Goal: Task Accomplishment & Management: Use online tool/utility

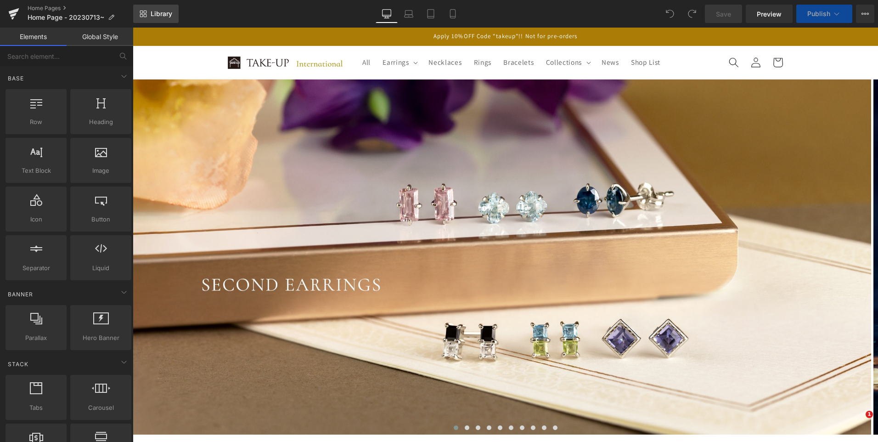
click at [169, 13] on span "Library" at bounding box center [162, 14] width 22 height 8
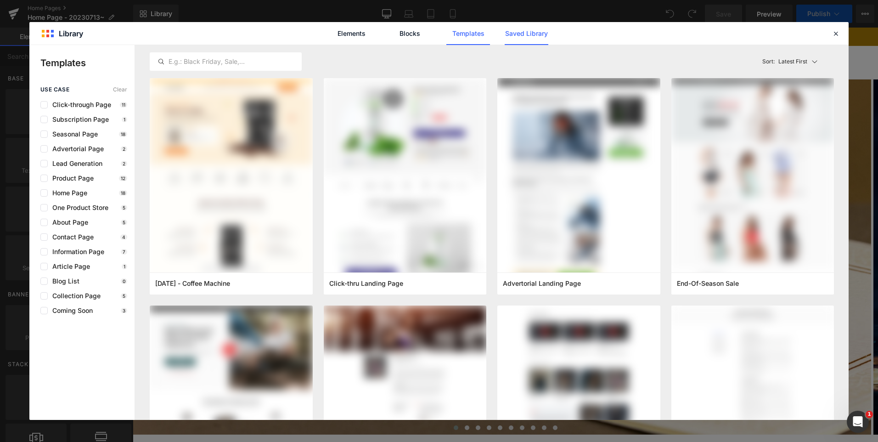
click at [531, 39] on link "Saved Library" at bounding box center [526, 33] width 44 height 23
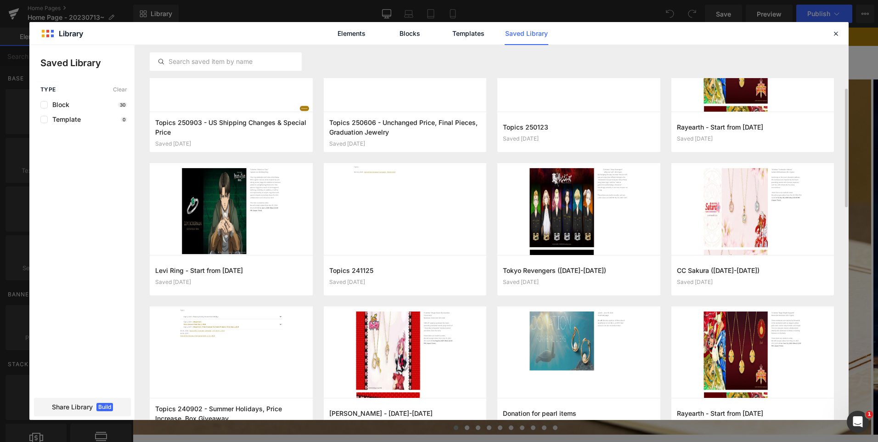
scroll to position [77, 0]
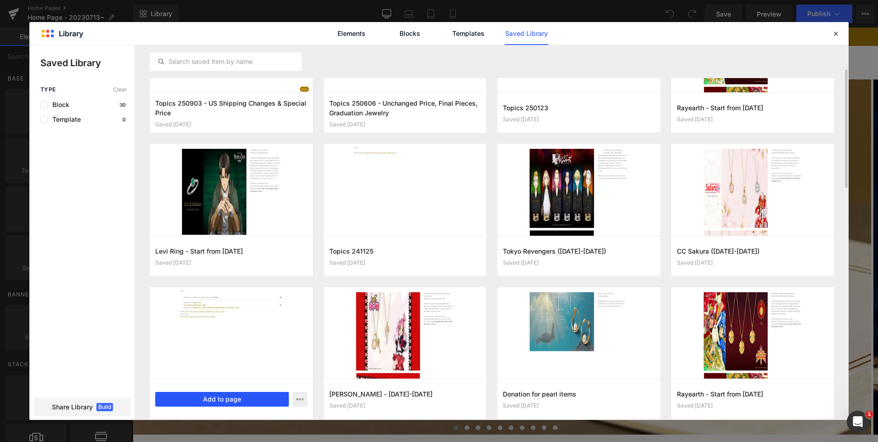
click at [227, 403] on button "Add to page" at bounding box center [222, 399] width 134 height 15
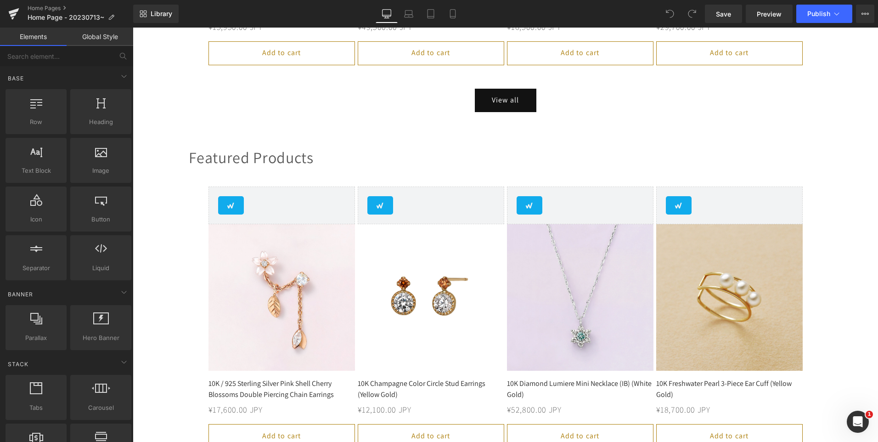
scroll to position [2858, 0]
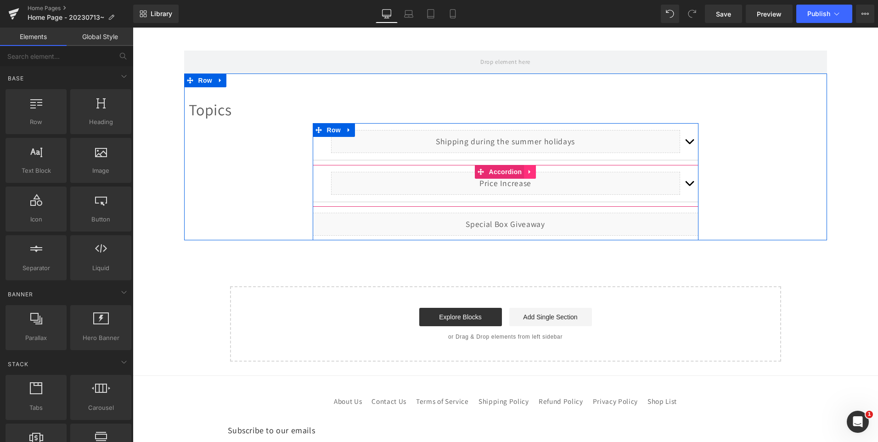
click at [528, 171] on icon at bounding box center [529, 171] width 6 height 7
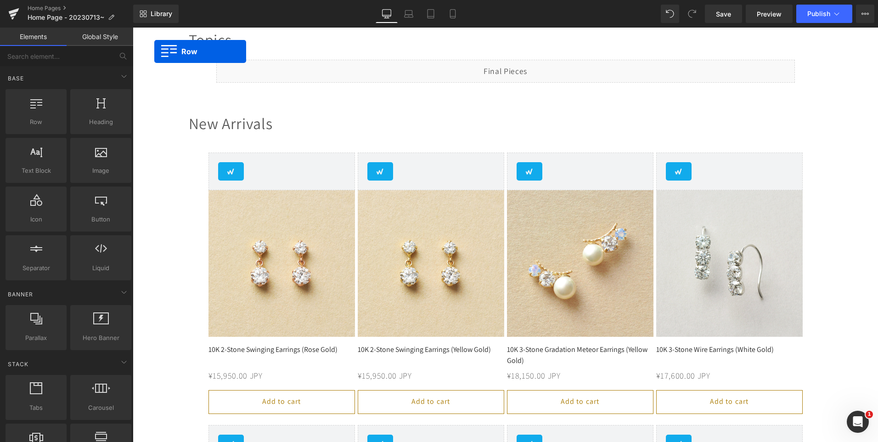
scroll to position [386, 0]
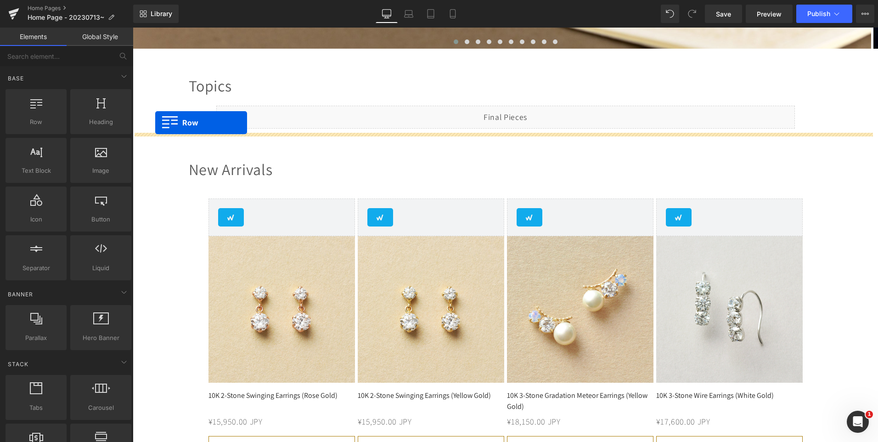
drag, startPoint x: 184, startPoint y: 159, endPoint x: 155, endPoint y: 123, distance: 46.1
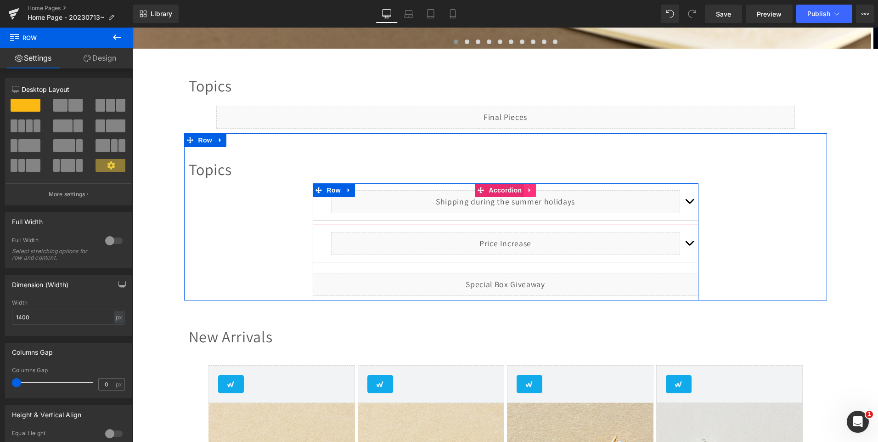
click at [527, 188] on icon at bounding box center [529, 189] width 6 height 7
click at [532, 189] on icon at bounding box center [535, 189] width 6 height 7
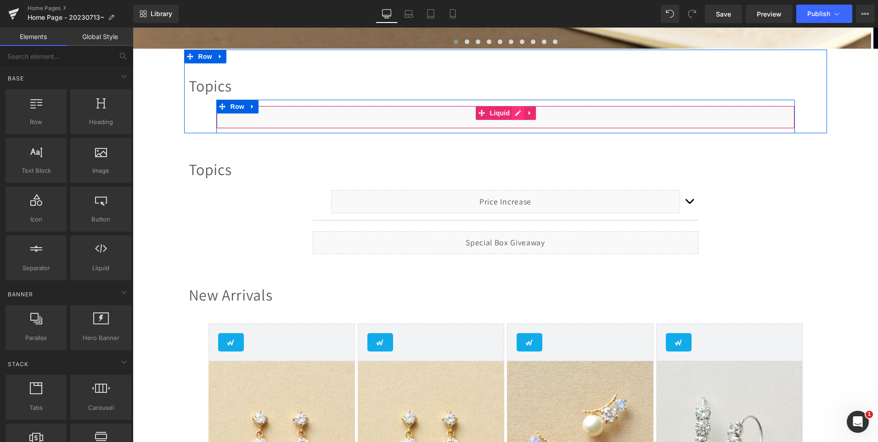
click at [515, 113] on div "Liquid" at bounding box center [505, 117] width 578 height 23
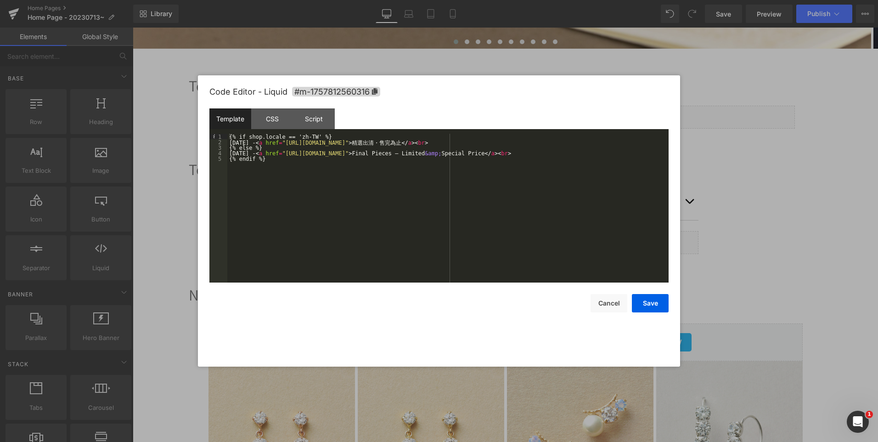
click at [417, 167] on div "{% if shop.locale == 'zh-TW' %} [DATE] - < a href = "[URL][DOMAIN_NAME]" > 精 選 …" at bounding box center [447, 214] width 441 height 160
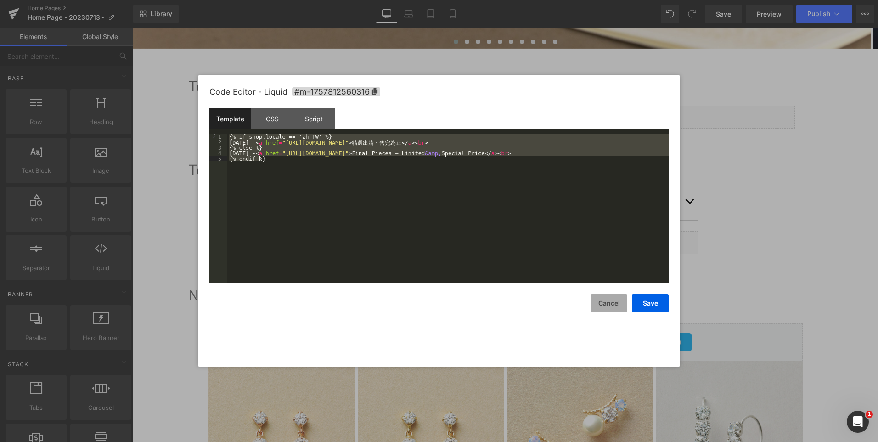
click at [604, 303] on button "Cancel" at bounding box center [608, 303] width 37 height 18
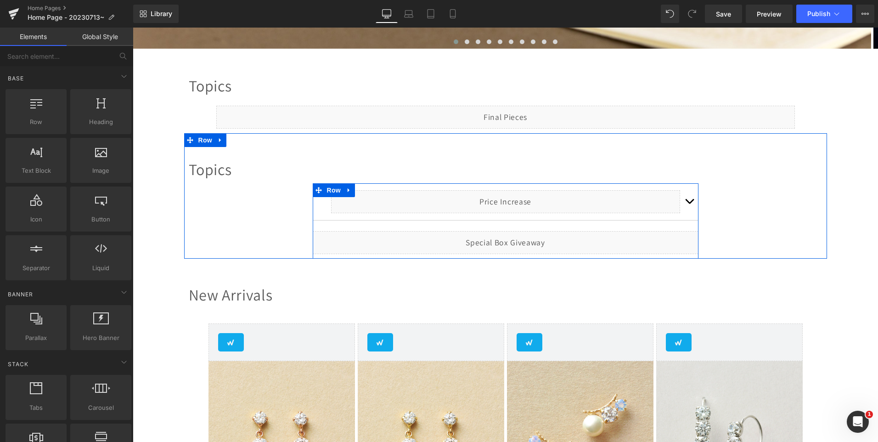
click at [516, 239] on div "Liquid" at bounding box center [506, 242] width 386 height 23
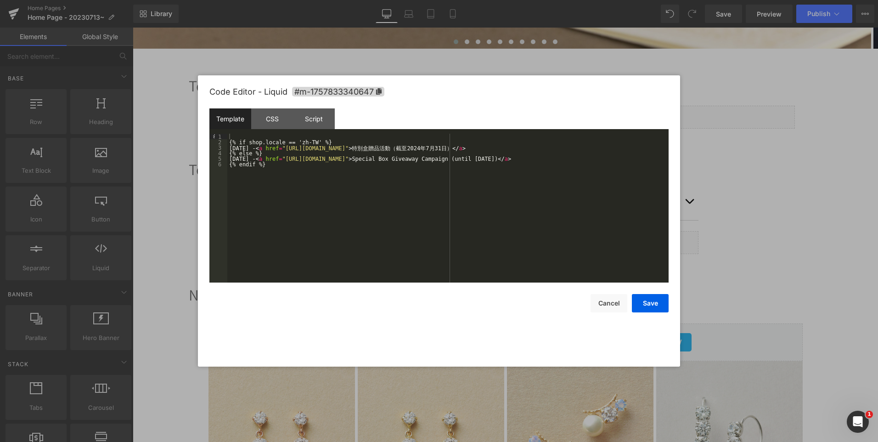
click at [269, 167] on div "{% if shop.locale == 'zh-TW' %} [DATE] - < a href = "[URL][DOMAIN_NAME]" > 特 別 …" at bounding box center [447, 214] width 441 height 160
click at [655, 306] on button "Save" at bounding box center [650, 303] width 37 height 18
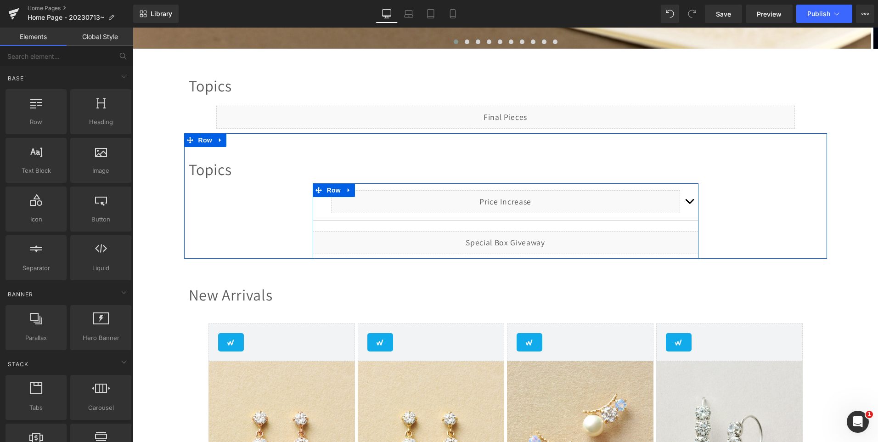
click at [514, 239] on div "Liquid" at bounding box center [506, 242] width 386 height 23
click at [497, 237] on span "Liquid" at bounding box center [499, 238] width 25 height 14
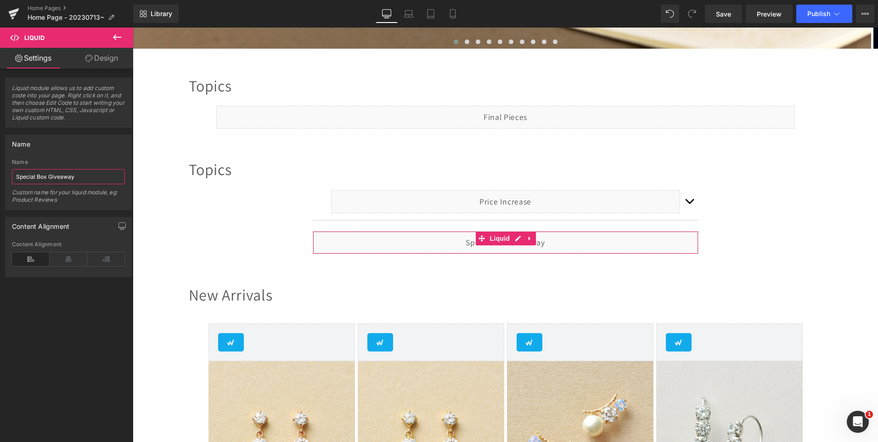
click at [92, 175] on input "Special Box Giveaway" at bounding box center [68, 176] width 113 height 15
click at [91, 175] on input "Special Box Giveaway" at bounding box center [68, 176] width 113 height 15
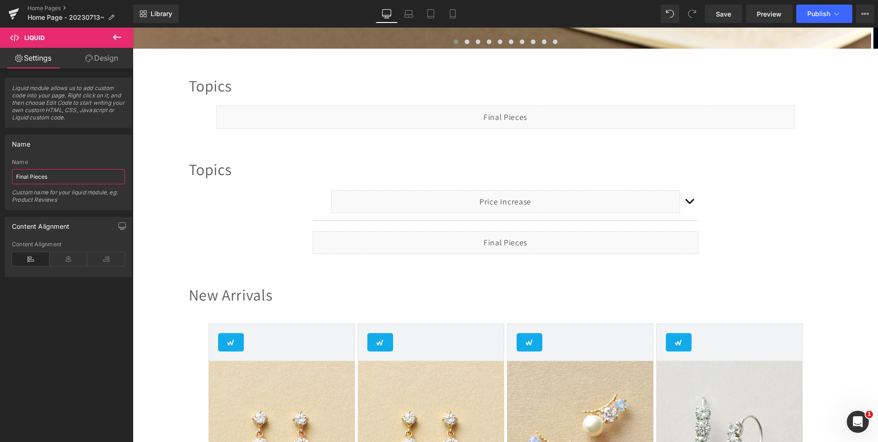
type input "Final Pieces"
click at [102, 147] on div "Name" at bounding box center [69, 143] width 126 height 17
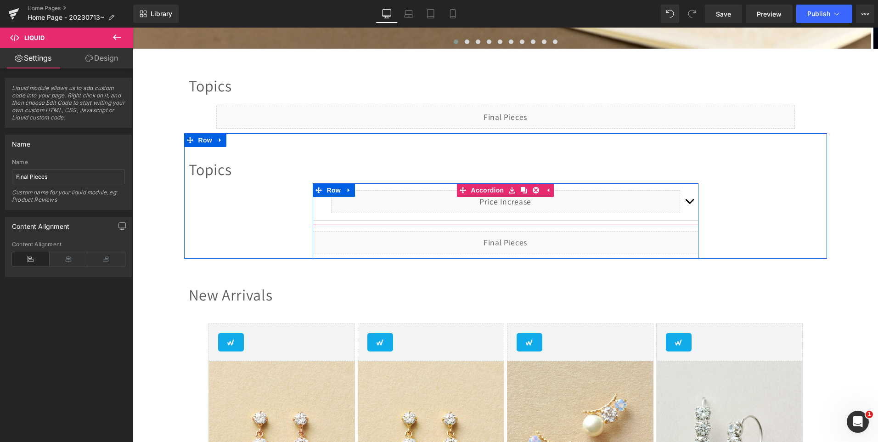
click at [689, 203] on span "button" at bounding box center [689, 203] width 0 height 0
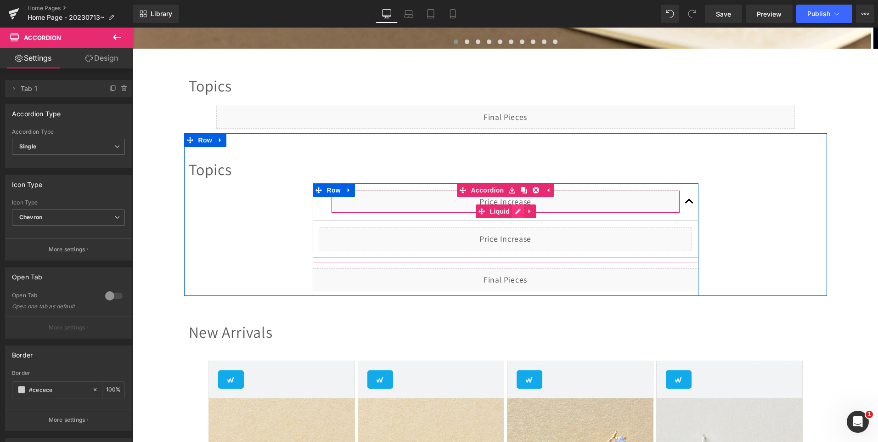
click at [516, 212] on div "Liquid" at bounding box center [505, 201] width 349 height 23
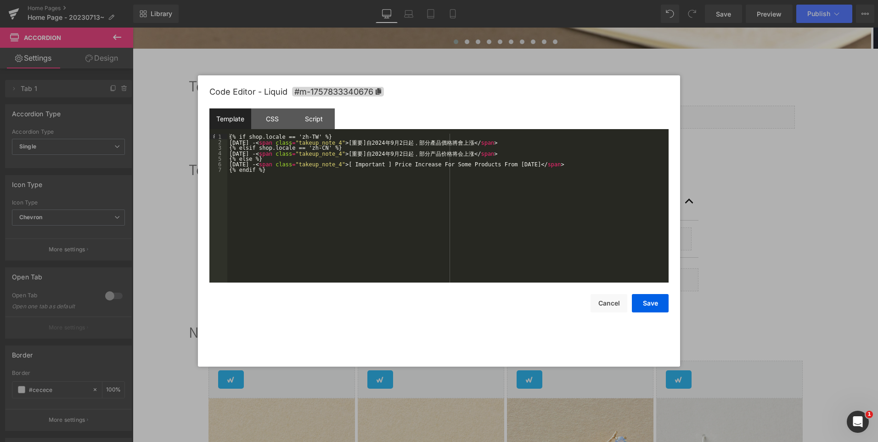
click at [516, 212] on div "{% if shop.locale == 'zh-TW' %} [DATE] - < span class = "takeup_note_4" > [ 重 要…" at bounding box center [447, 214] width 441 height 160
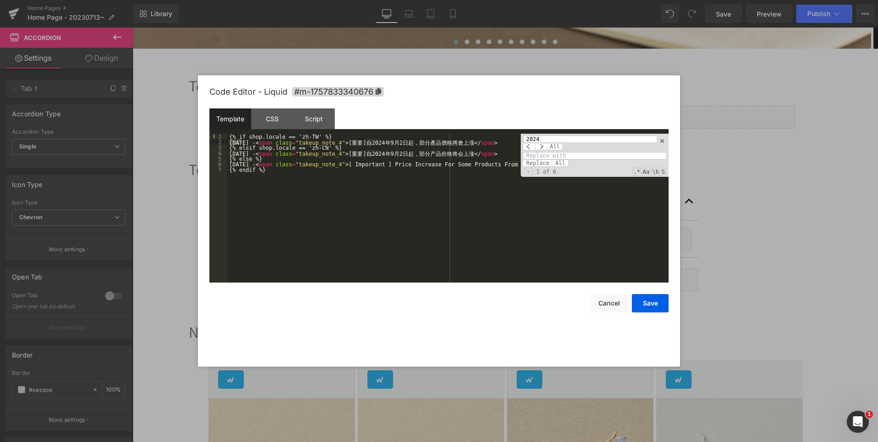
type input "2024"
click at [549, 153] on input at bounding box center [594, 155] width 143 height 7
type input "2025"
click at [554, 160] on span "All" at bounding box center [560, 162] width 17 height 7
click at [561, 137] on input "2024" at bounding box center [590, 138] width 134 height 7
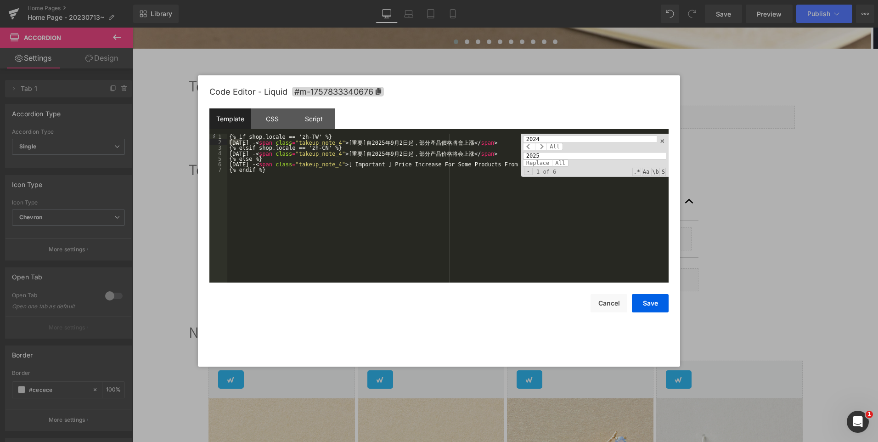
click at [561, 137] on input "2024" at bounding box center [590, 138] width 134 height 7
type input "2日"
type input "2"
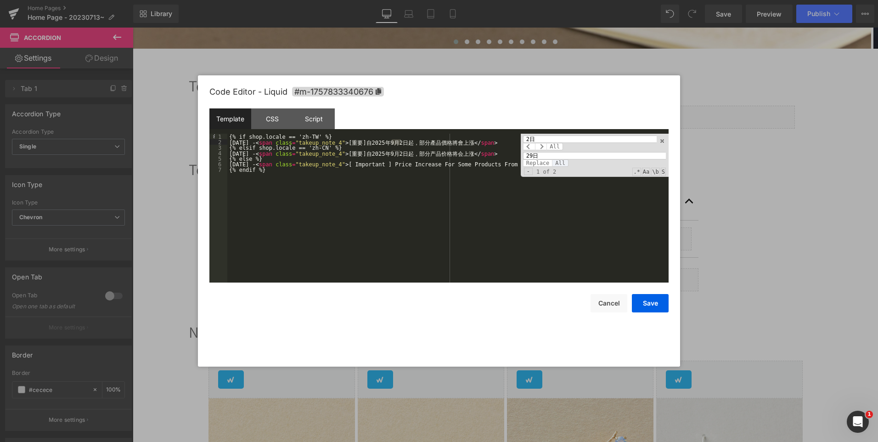
type input "29日"
click at [560, 160] on span "All" at bounding box center [560, 162] width 17 height 7
click at [538, 137] on input "2日" at bounding box center [590, 138] width 134 height 7
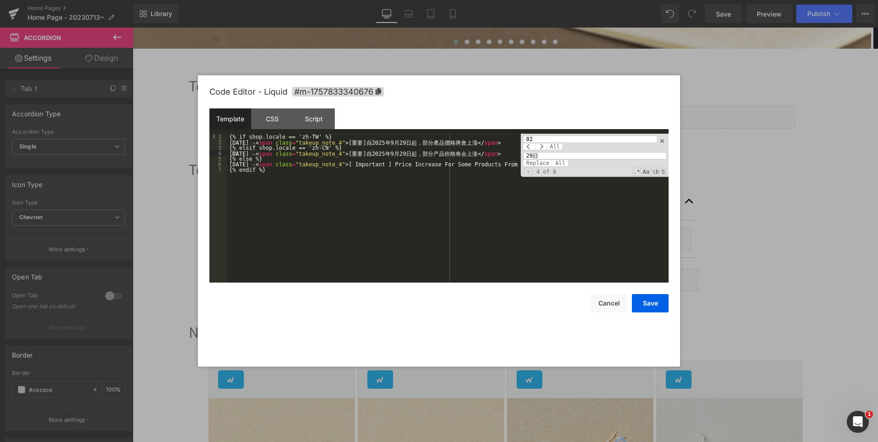
type input "02"
type input "29"
click at [548, 159] on span "Replace" at bounding box center [537, 162] width 29 height 7
click at [380, 167] on div "{% if shop.locale == 'zh-TW' %} [DATE] - < span class = "takeup_note_4" > [ 重 要…" at bounding box center [447, 214] width 441 height 160
click at [549, 135] on div "02 All 29 Replace All - 4 of 7 .* Aa \b S" at bounding box center [594, 155] width 148 height 43
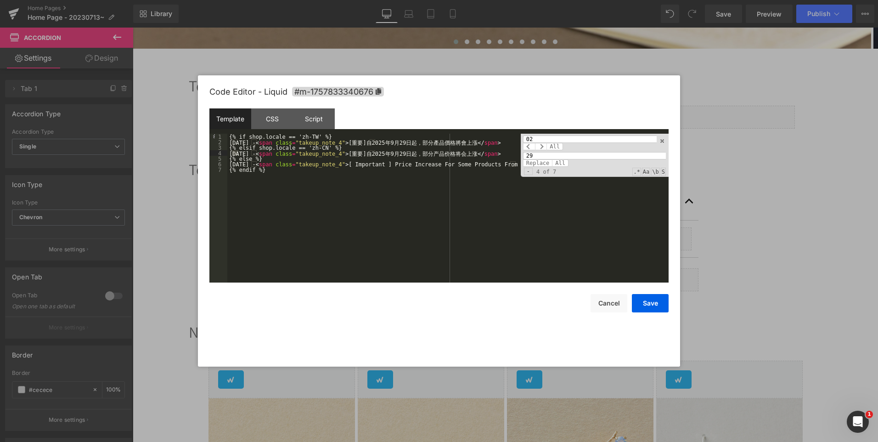
click at [549, 137] on input "02" at bounding box center [590, 138] width 134 height 7
type input "/02"
click at [528, 153] on input "29" at bounding box center [594, 155] width 143 height 7
type input "/29"
click at [556, 161] on span "All" at bounding box center [560, 162] width 17 height 7
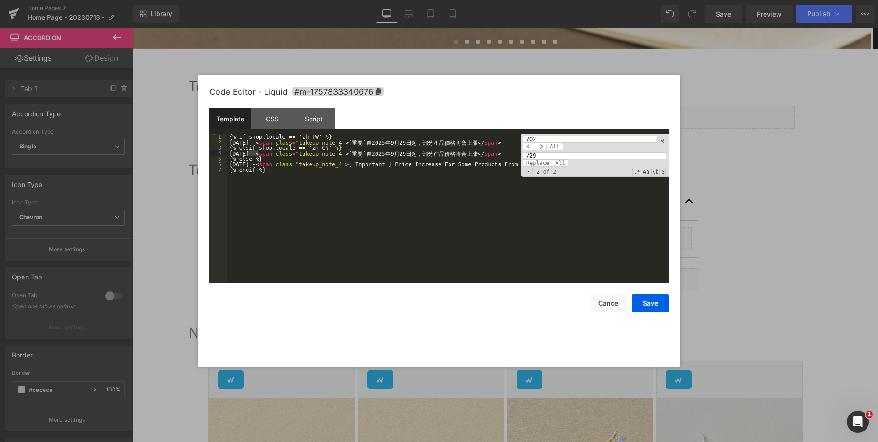
click at [554, 140] on input "/02" at bounding box center [590, 138] width 134 height 7
type input "/08"
click at [554, 152] on input "/29" at bounding box center [594, 155] width 143 height 7
type input "/09"
click at [555, 159] on span "All" at bounding box center [560, 162] width 17 height 7
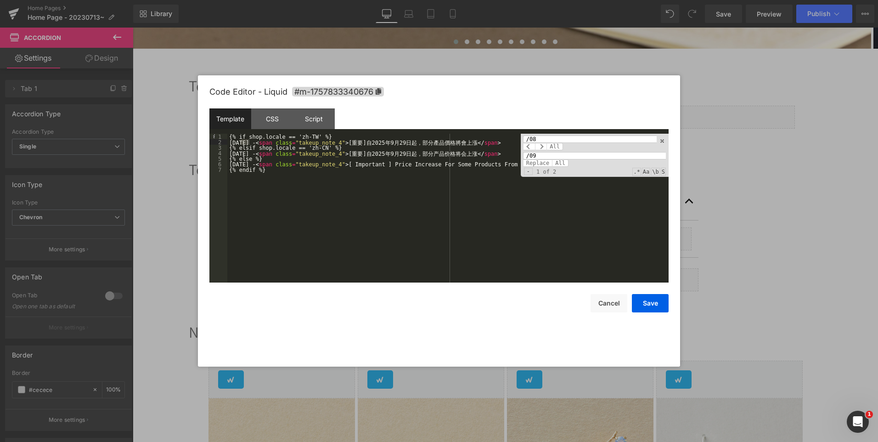
click at [237, 164] on div "{% if shop.locale == 'zh-TW' %} [DATE] - < span class = "takeup_note_4" > [ 重 要…" at bounding box center [447, 214] width 441 height 160
drag, startPoint x: 538, startPoint y: 153, endPoint x: 523, endPoint y: 152, distance: 15.6
click at [523, 152] on div "/08 All /09 Replace All - 1 of 2 .* Aa \b S" at bounding box center [594, 155] width 148 height 43
click at [542, 138] on input "/08" at bounding box center [590, 138] width 134 height 7
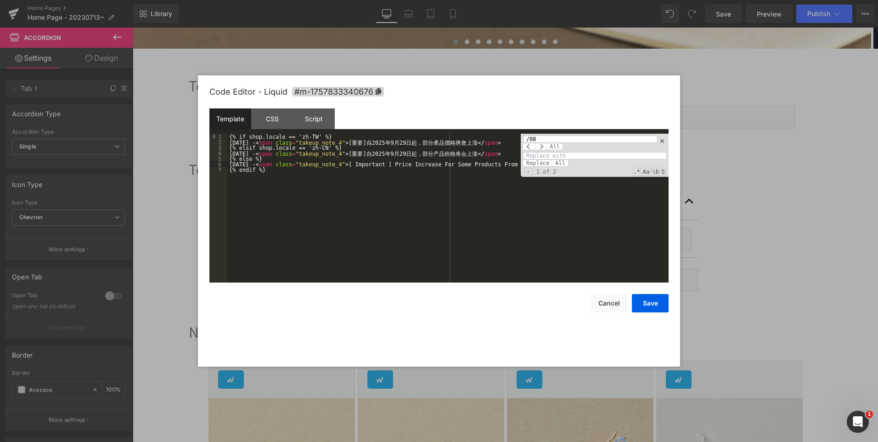
click at [542, 138] on input "/08" at bounding box center [590, 138] width 134 height 7
paste input "9"
type input "/29"
click at [544, 152] on input at bounding box center [594, 155] width 143 height 7
type input "/14"
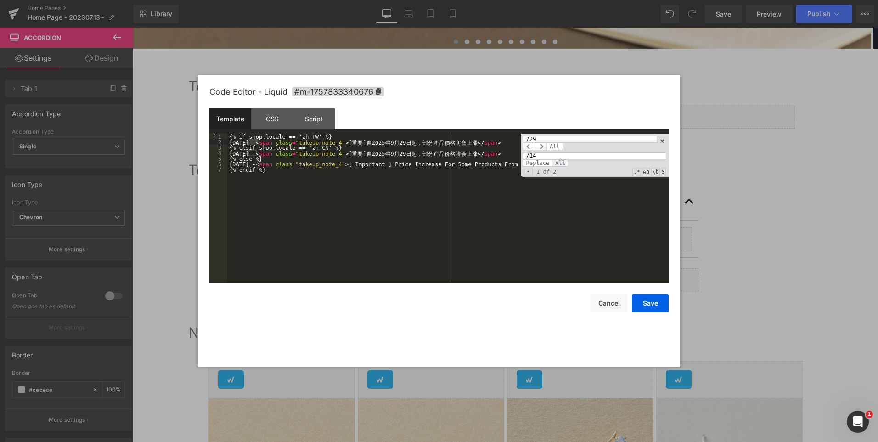
click at [556, 161] on span "All" at bounding box center [560, 162] width 17 height 7
click at [505, 163] on div "{% if shop.locale == 'zh-TW' %} [DATE] - < span class = "takeup_note_4" > [ 重 要…" at bounding box center [447, 214] width 441 height 160
click at [662, 141] on span at bounding box center [662, 141] width 6 height 6
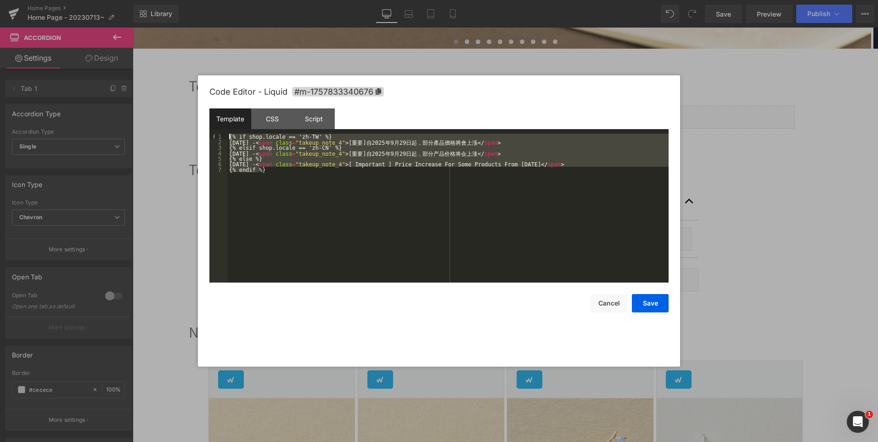
drag, startPoint x: 305, startPoint y: 177, endPoint x: 222, endPoint y: 132, distance: 94.1
click at [222, 132] on div "Template CSS Script Data 1 2 3 4 5 6 7 {% if shop.locale == 'zh-TW' %} [DATE] -…" at bounding box center [438, 195] width 459 height 174
click at [651, 312] on div "Code Editor - Liquid #m-1757833340676 Template CSS Script Data 1 2 3 4 5 6 7 {%…" at bounding box center [438, 220] width 459 height 291
click at [654, 307] on button "Save" at bounding box center [650, 303] width 37 height 18
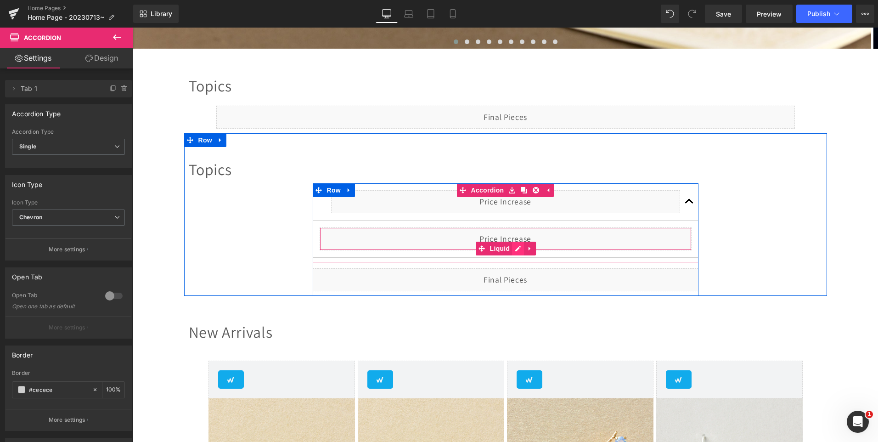
click at [516, 246] on div "Liquid" at bounding box center [505, 238] width 372 height 23
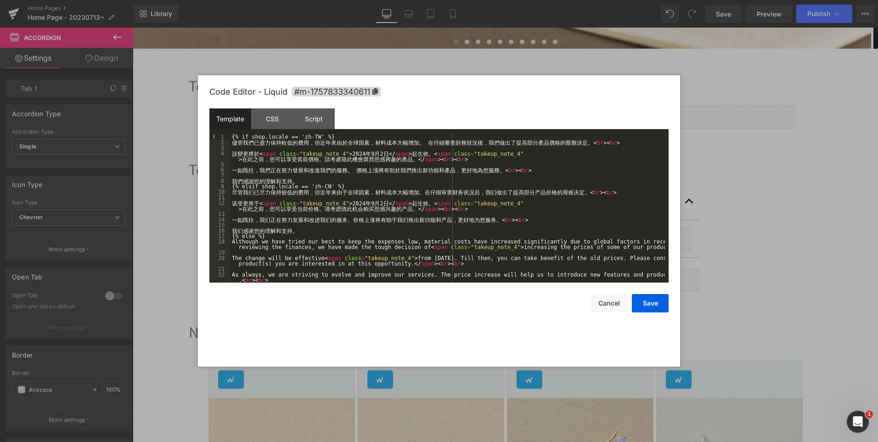
click at [498, 176] on div "{% if shop.locale == 'zh-TW' %} 儘 管 我 們 已 盡 力 保 持 較 低 的 費 用 ， 但 近 年 來 由 於 全 球 因…" at bounding box center [447, 214] width 435 height 160
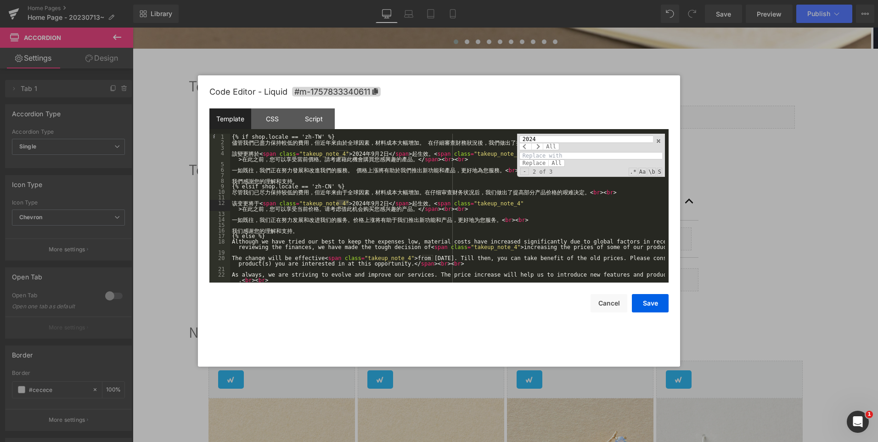
type input "2024"
type input "2025"
click at [555, 159] on span "All" at bounding box center [556, 162] width 17 height 7
click at [536, 138] on input "2024" at bounding box center [586, 138] width 134 height 7
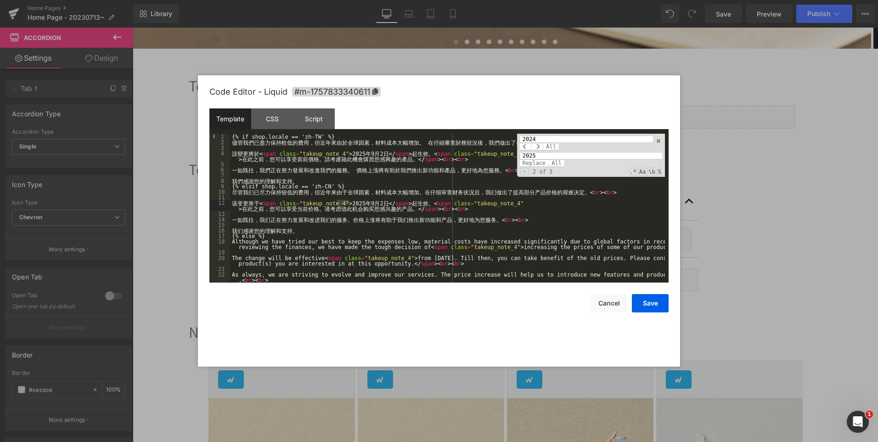
click at [536, 138] on input "2024" at bounding box center [586, 138] width 134 height 7
type input "2日"
type input "2"
type input "29日"
click at [551, 159] on span "All" at bounding box center [556, 162] width 17 height 7
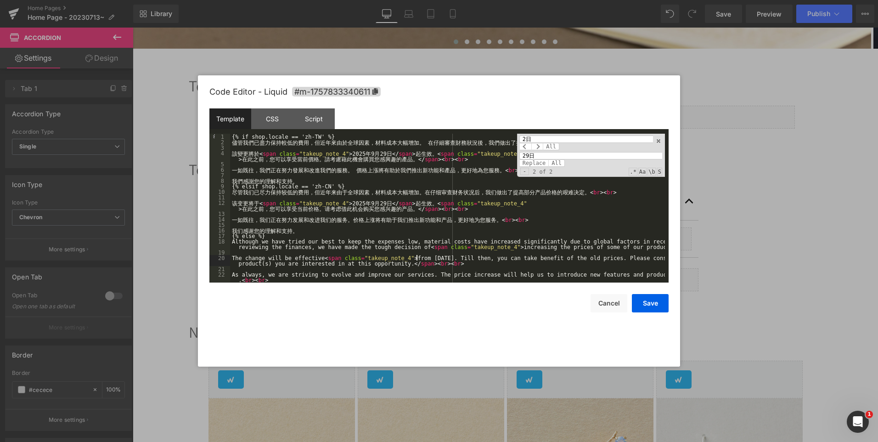
click at [415, 257] on div "{% if shop.locale == 'zh-TW' %} 儘 管 我 們 已 盡 力 保 持 較 低 的 費 用 ， 但 近 年 來 由 於 全 球 因…" at bounding box center [447, 214] width 435 height 160
type textarea "9"
click at [489, 229] on div "{% if shop.locale == 'zh-TW' %} 儘 管 我 們 已 盡 力 保 持 較 低 的 費 用 ， 但 近 年 來 由 於 全 球 因…" at bounding box center [447, 214] width 435 height 160
click at [660, 142] on span at bounding box center [658, 141] width 6 height 6
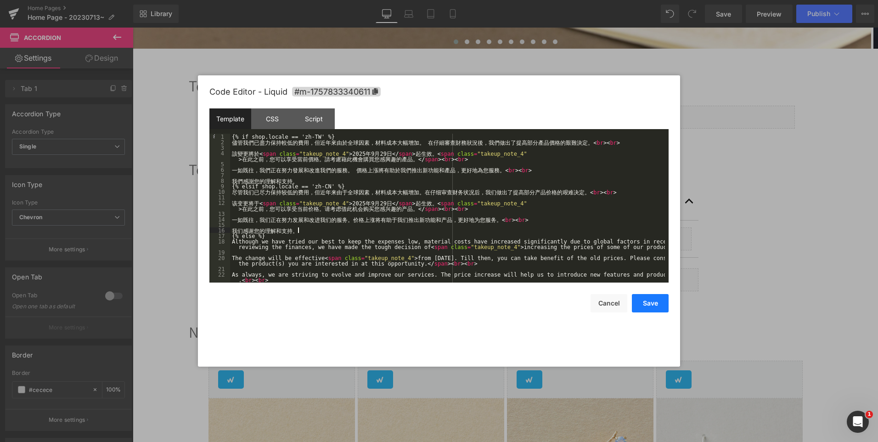
click at [659, 299] on button "Save" at bounding box center [650, 303] width 37 height 18
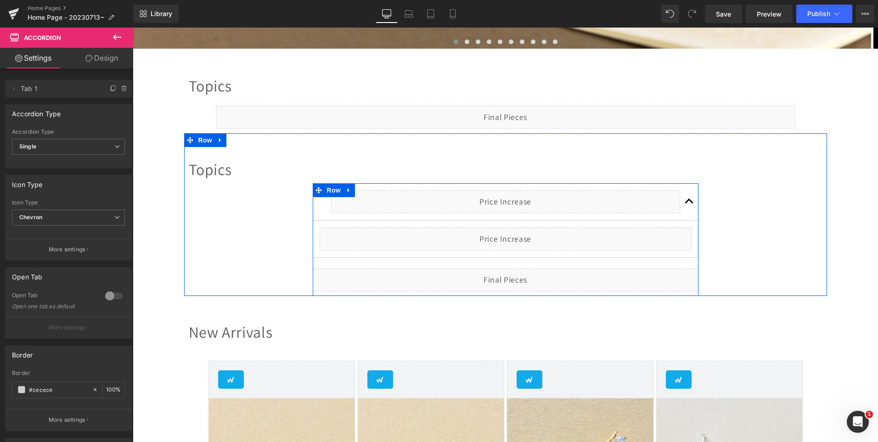
click at [512, 276] on div "Liquid" at bounding box center [506, 279] width 386 height 23
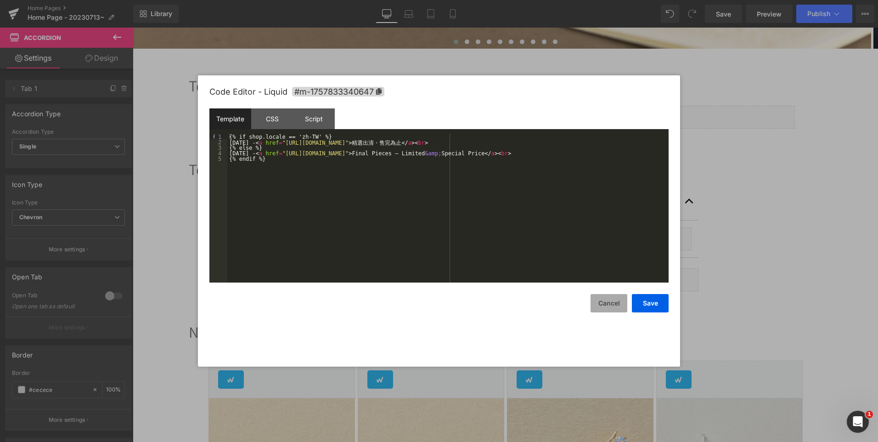
click at [607, 308] on button "Cancel" at bounding box center [608, 303] width 37 height 18
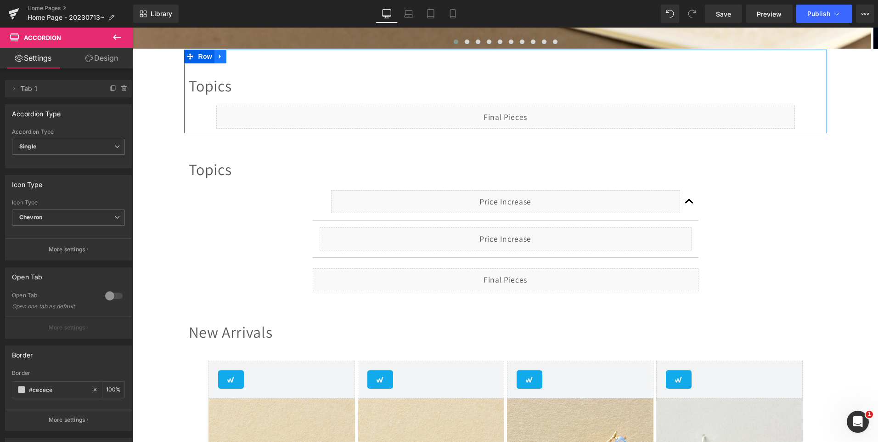
click at [217, 55] on icon at bounding box center [220, 56] width 6 height 7
click at [241, 56] on icon at bounding box center [244, 56] width 6 height 7
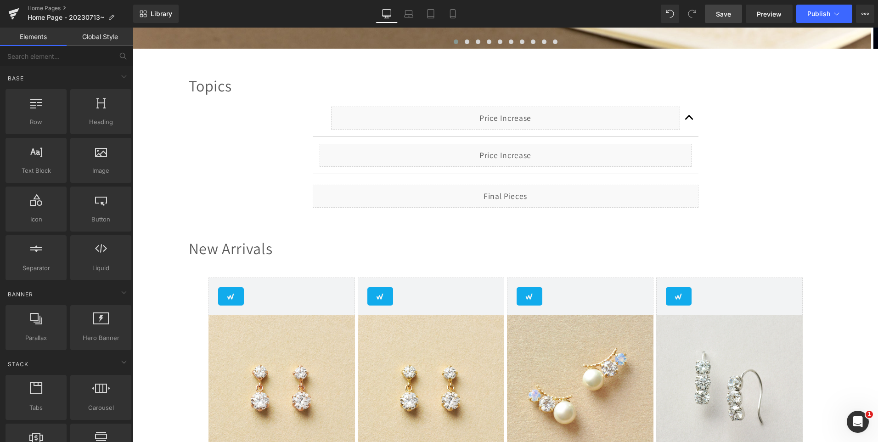
click at [714, 11] on link "Save" at bounding box center [723, 14] width 37 height 18
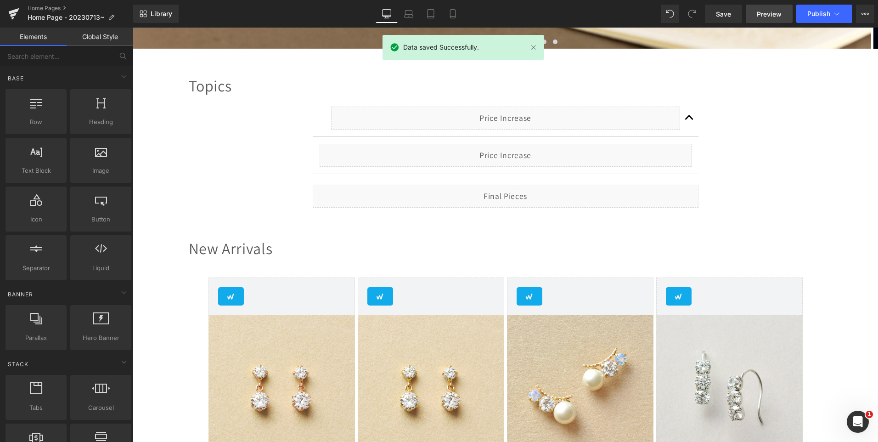
click at [762, 11] on span "Preview" at bounding box center [768, 14] width 25 height 10
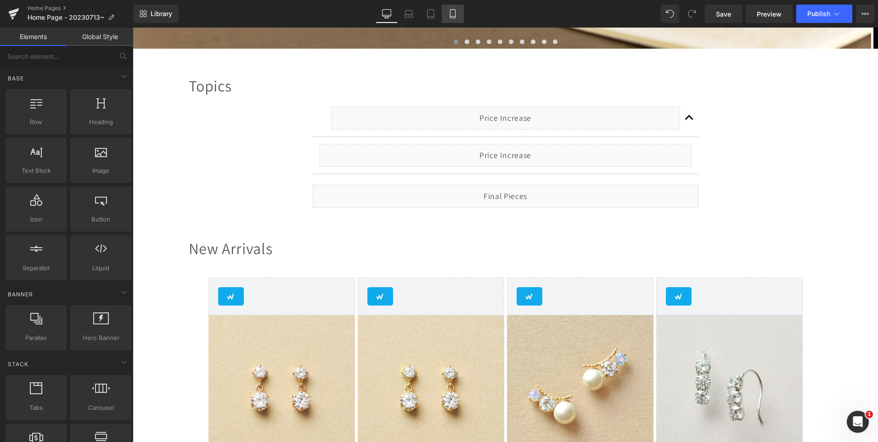
click at [456, 21] on link "Mobile" at bounding box center [453, 14] width 22 height 18
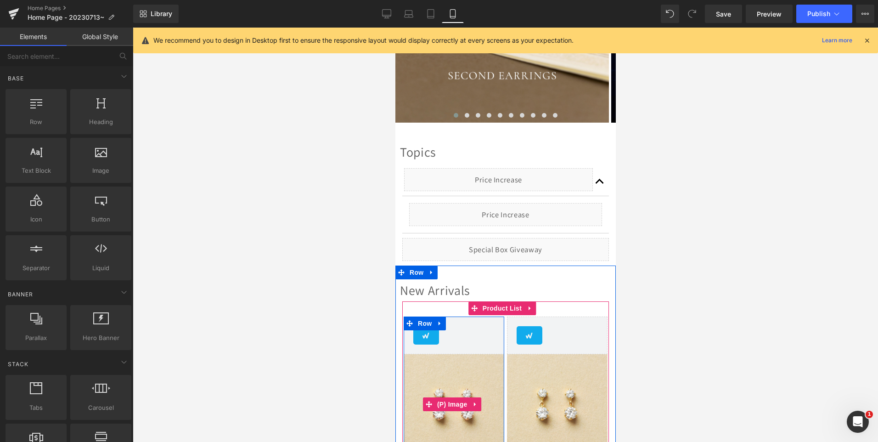
scroll to position [227, 0]
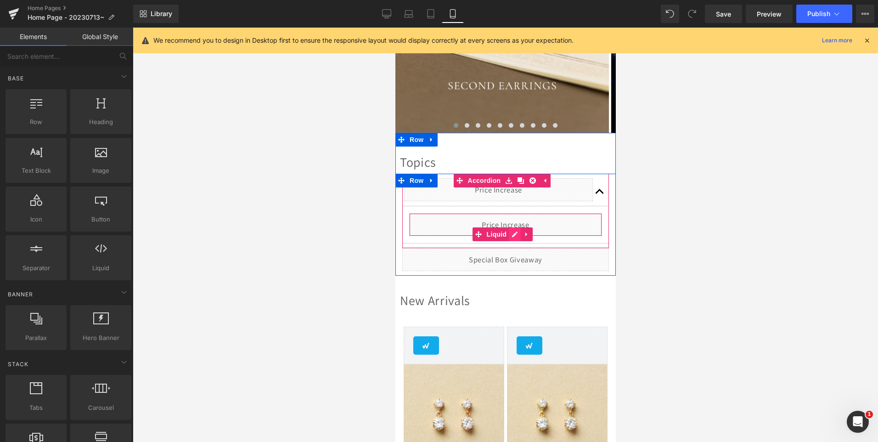
click at [514, 232] on div "Liquid" at bounding box center [504, 224] width 193 height 23
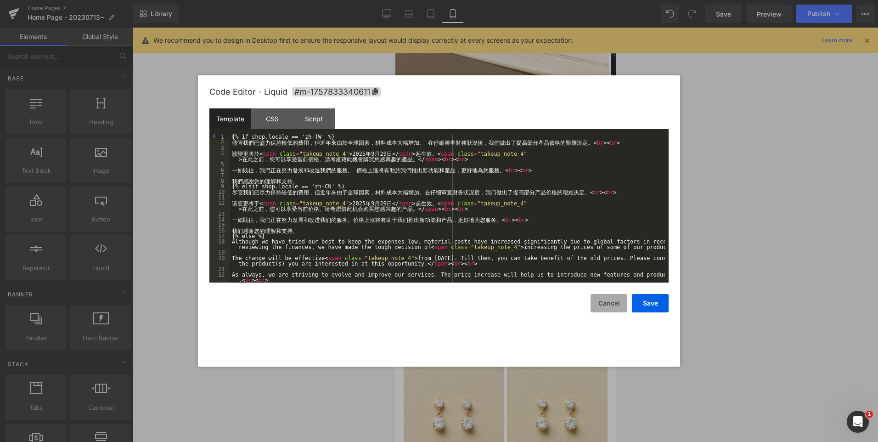
click at [607, 302] on button "Cancel" at bounding box center [608, 303] width 37 height 18
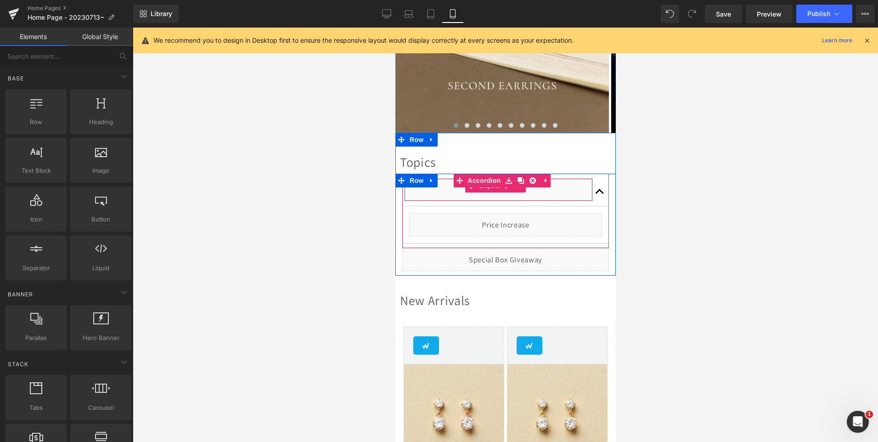
click at [508, 190] on div "Liquid" at bounding box center [497, 189] width 189 height 23
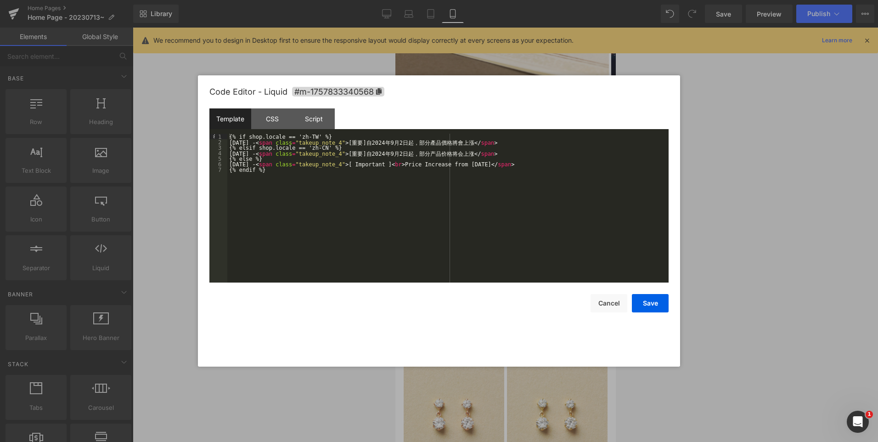
click at [487, 257] on div "{% if shop.locale == 'zh-TW' %} [DATE] - < span class = "takeup_note_4" > [ 重 要…" at bounding box center [447, 214] width 441 height 160
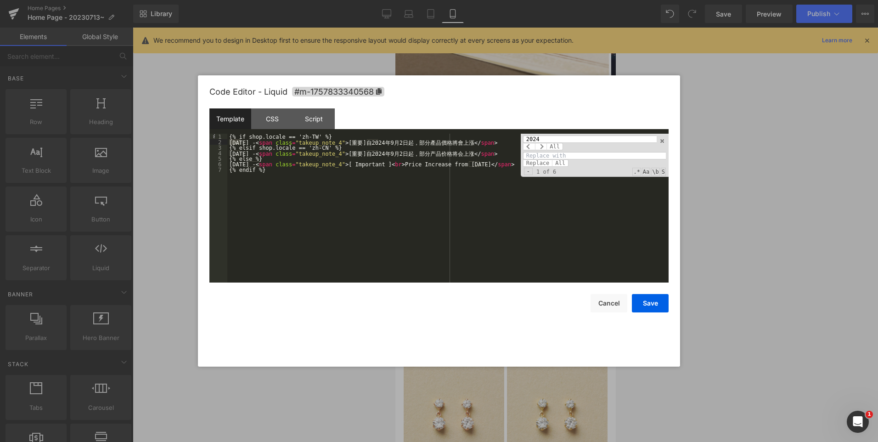
type input "2024"
type input "2025"
click at [557, 161] on span "All" at bounding box center [560, 162] width 17 height 7
click at [543, 138] on input "2024" at bounding box center [590, 138] width 134 height 7
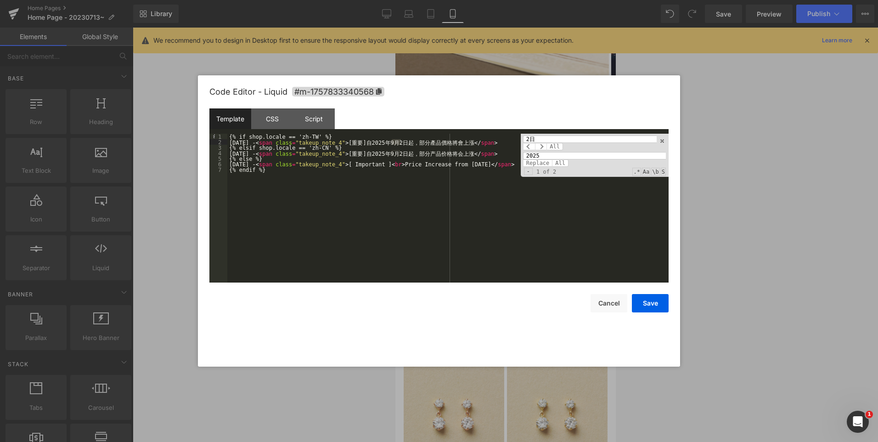
type input "2日"
type input "29日"
click at [553, 159] on span "All" at bounding box center [560, 162] width 17 height 7
click at [462, 162] on div "{% if shop.locale == 'zh-TW' %} [DATE] - < span class = "takeup_note_4" > [ 重 要…" at bounding box center [447, 214] width 441 height 160
click at [243, 166] on div "{% if shop.locale == 'zh-TW' %} [DATE] - < span class = "takeup_note_4" > [ 重 要…" at bounding box center [447, 214] width 441 height 160
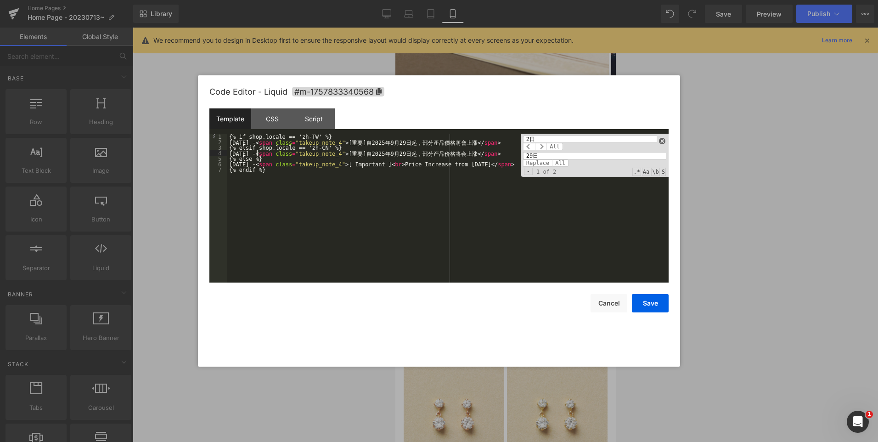
click at [661, 140] on span at bounding box center [662, 141] width 6 height 6
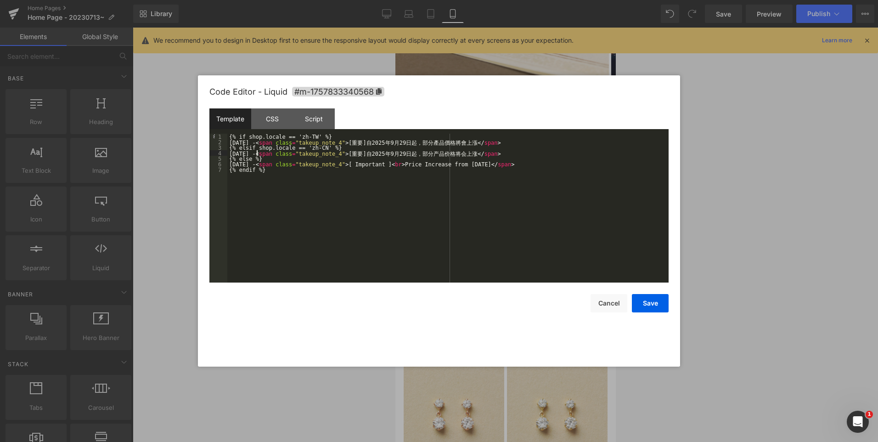
click at [257, 144] on div "{% if shop.locale == 'zh-TW' %} [DATE] - < span class = "takeup_note_4" > [ 重 要…" at bounding box center [447, 214] width 441 height 160
click at [644, 301] on button "Save" at bounding box center [650, 303] width 37 height 18
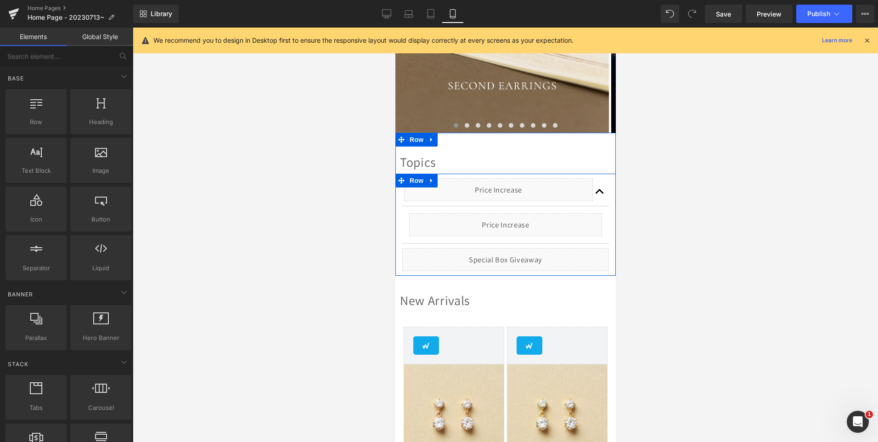
click at [515, 255] on div "Liquid" at bounding box center [505, 259] width 207 height 23
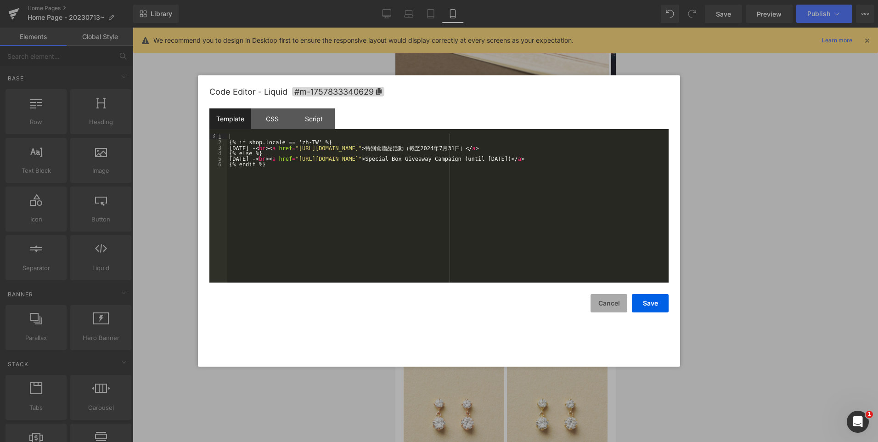
click at [611, 303] on button "Cancel" at bounding box center [608, 303] width 37 height 18
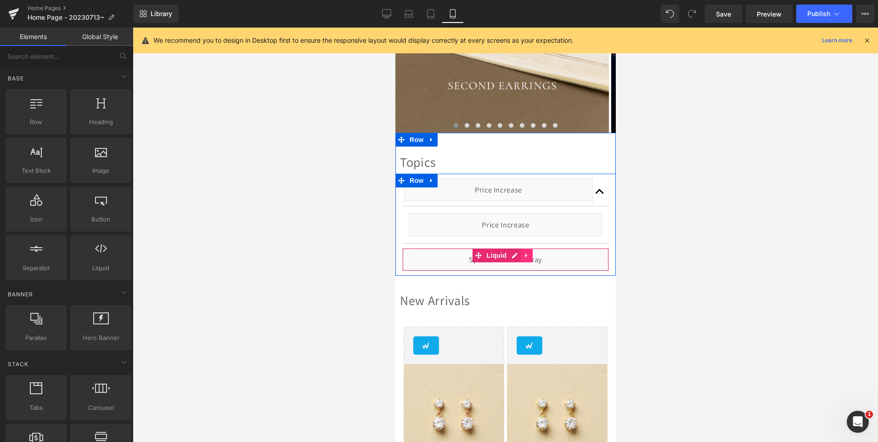
click at [525, 255] on icon at bounding box center [526, 255] width 2 height 4
click at [534, 256] on icon at bounding box center [532, 255] width 6 height 6
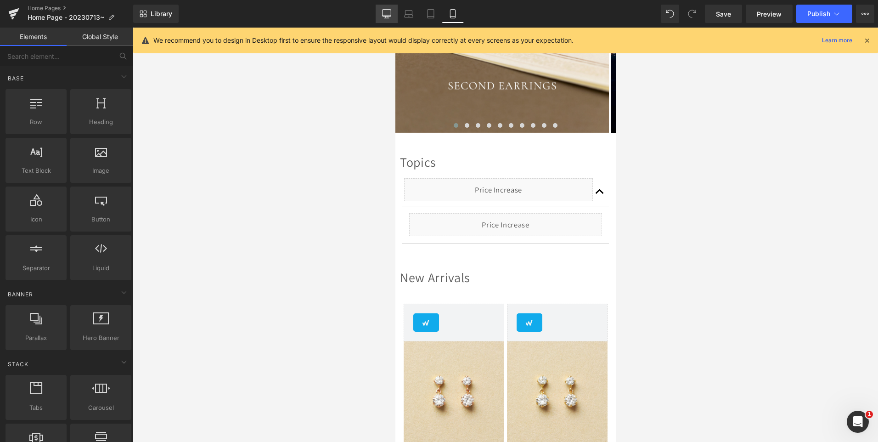
click at [386, 14] on icon at bounding box center [386, 13] width 9 height 9
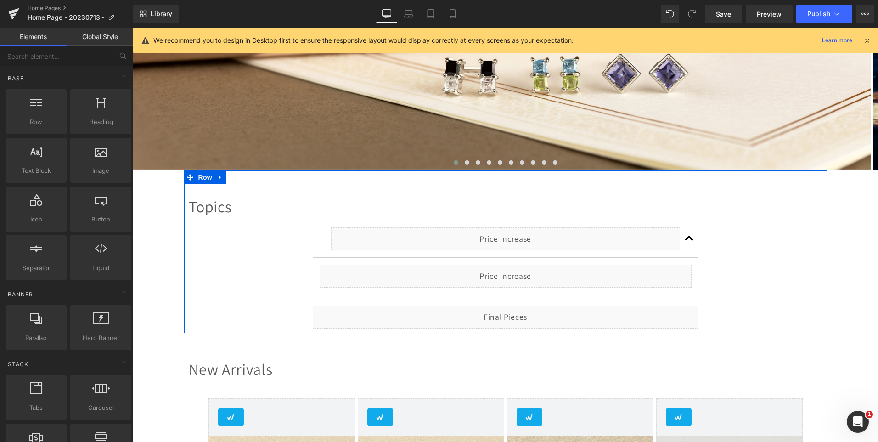
scroll to position [269, 0]
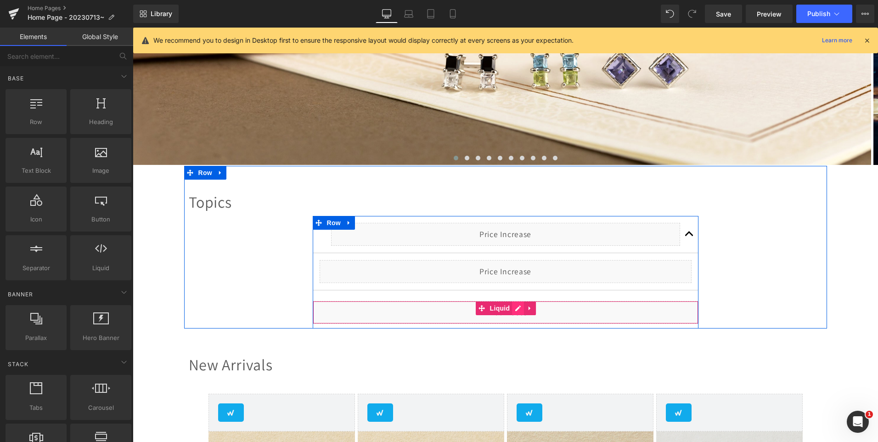
click at [515, 306] on div "Liquid" at bounding box center [506, 312] width 386 height 23
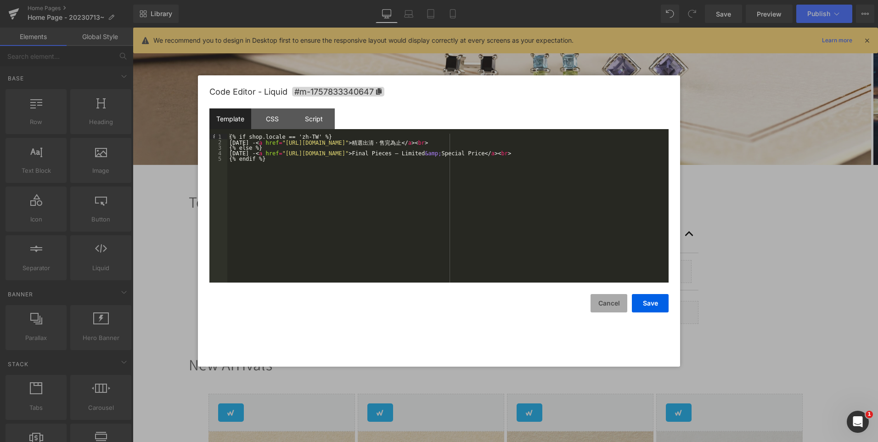
click at [606, 308] on button "Cancel" at bounding box center [608, 303] width 37 height 18
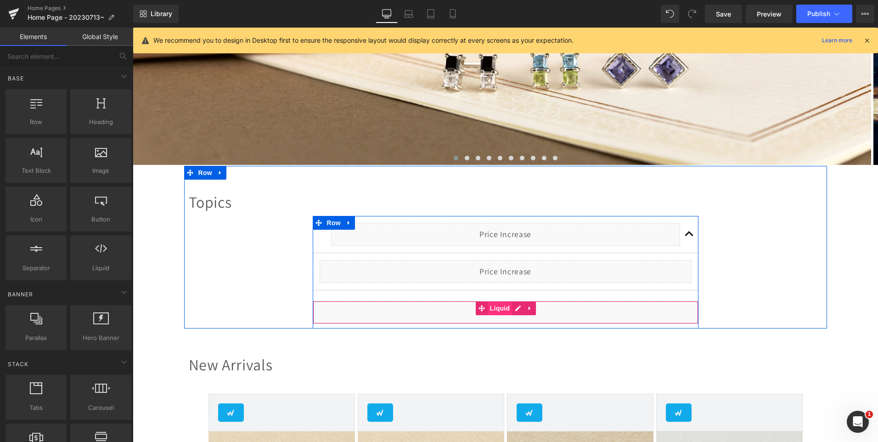
click at [500, 307] on span "Liquid" at bounding box center [499, 308] width 25 height 14
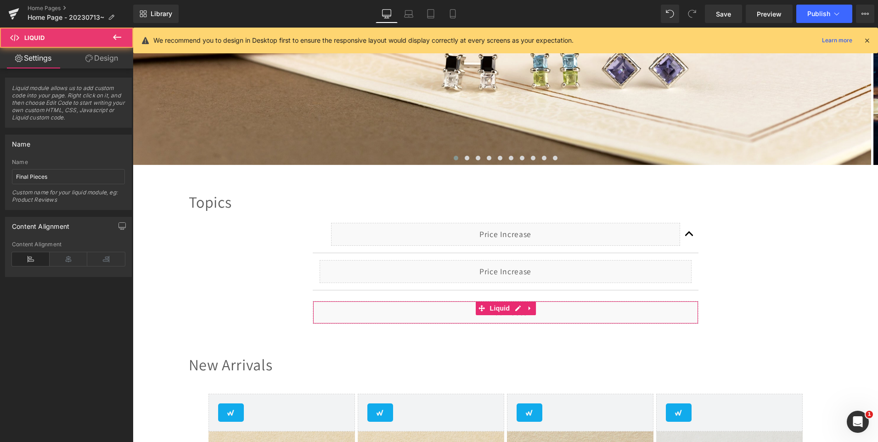
click at [104, 62] on link "Design" at bounding box center [101, 58] width 67 height 21
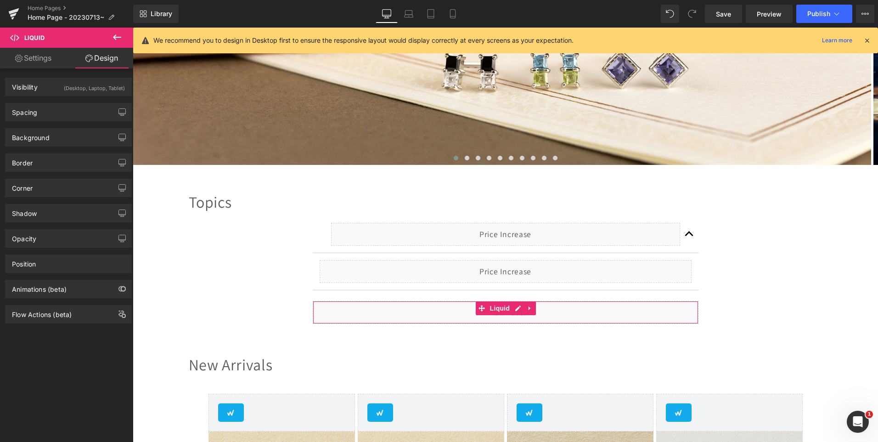
click at [104, 84] on div "(Desktop, Laptop, Tablet)" at bounding box center [94, 85] width 61 height 15
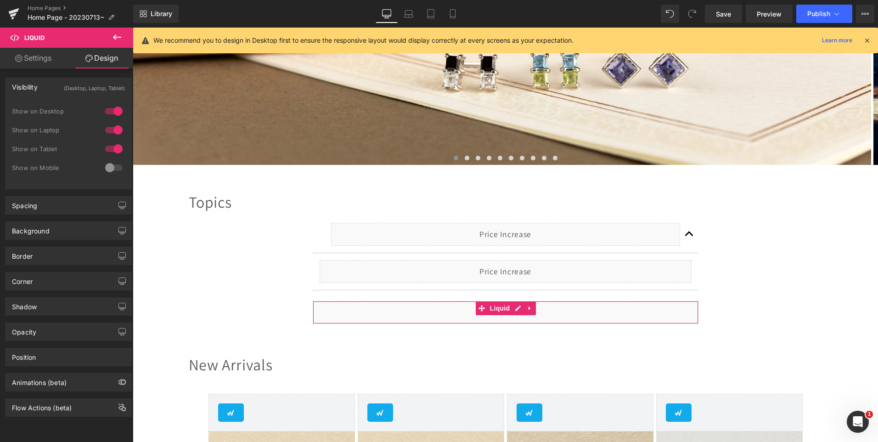
click at [111, 164] on div at bounding box center [114, 167] width 22 height 15
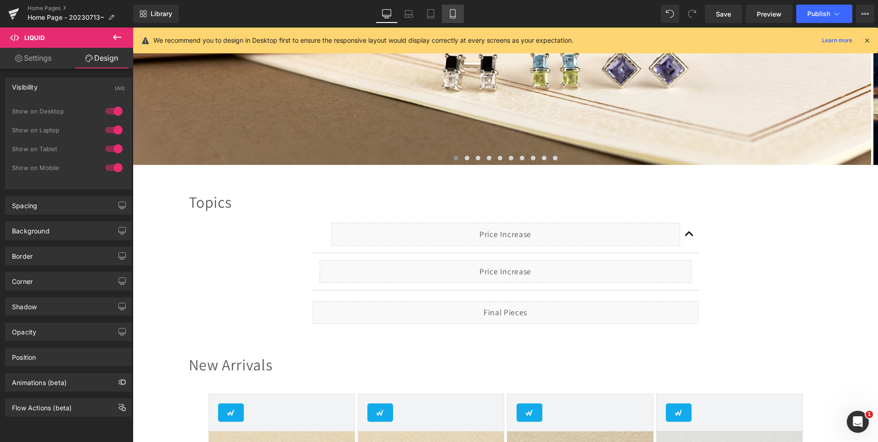
click at [459, 13] on link "Mobile" at bounding box center [453, 14] width 22 height 18
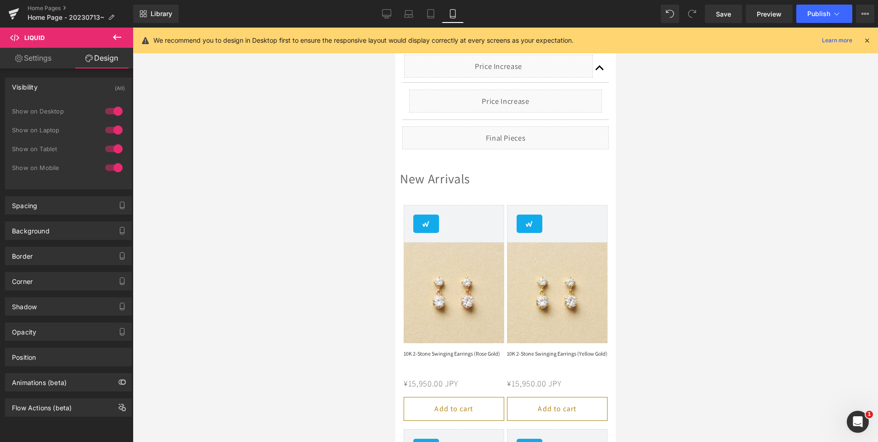
scroll to position [228, 0]
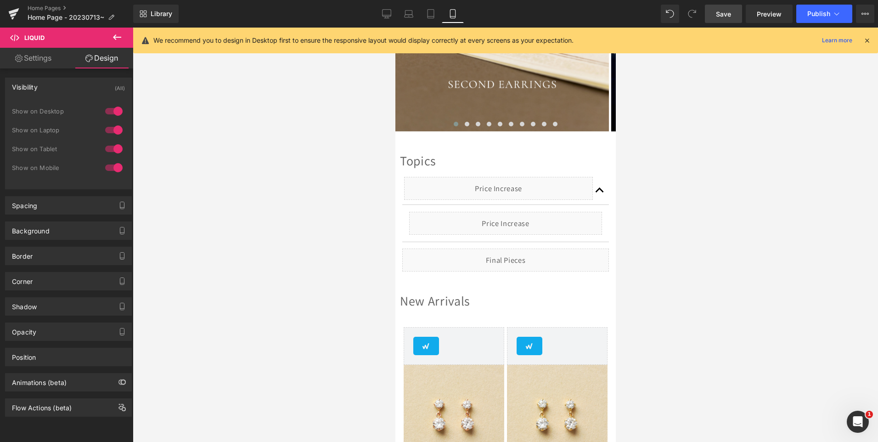
click at [724, 16] on span "Save" at bounding box center [723, 14] width 15 height 10
click at [762, 14] on span "Preview" at bounding box center [768, 14] width 25 height 10
click at [827, 14] on span "Publish" at bounding box center [818, 13] width 23 height 7
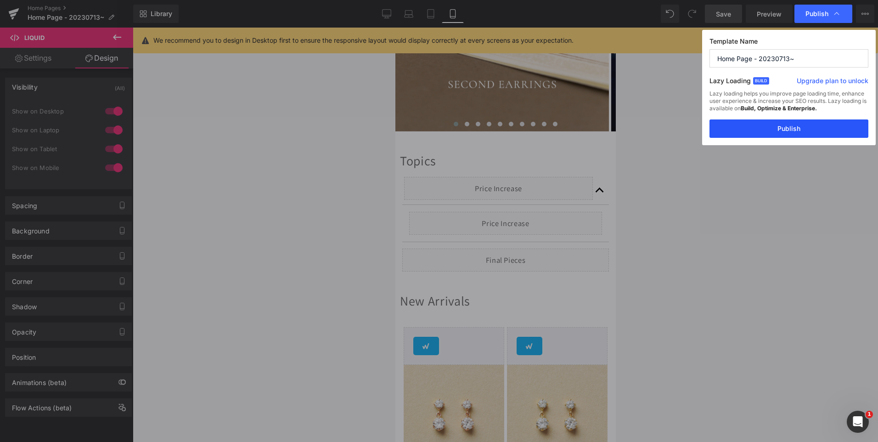
click at [794, 121] on button "Publish" at bounding box center [788, 128] width 159 height 18
